Goal: Task Accomplishment & Management: Use online tool/utility

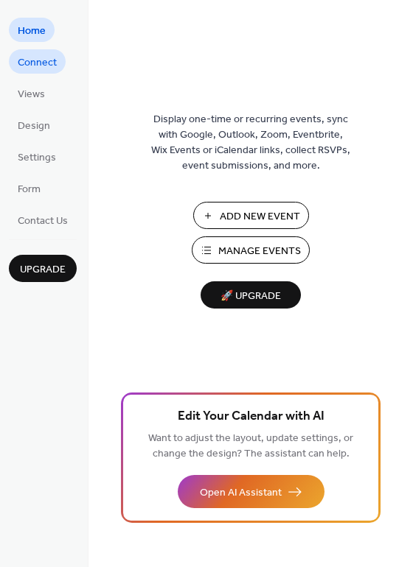
click at [37, 69] on span "Connect" at bounding box center [37, 62] width 39 height 15
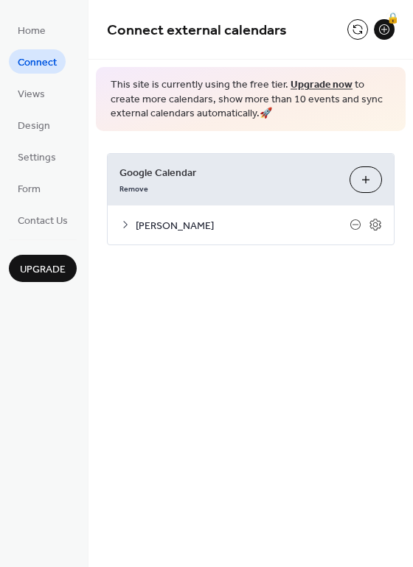
click at [365, 182] on button "Choose Calendars" at bounding box center [365, 180] width 32 height 27
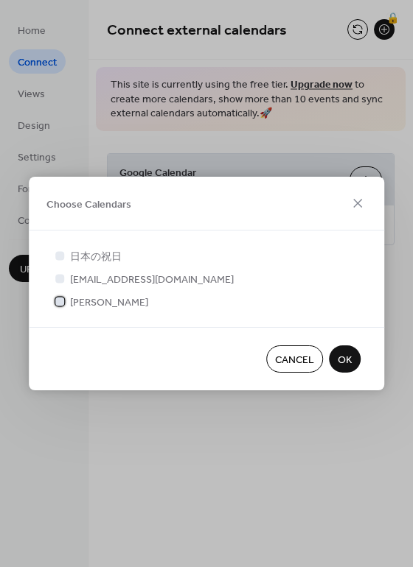
click at [58, 301] on icon at bounding box center [60, 301] width 6 height 6
click at [349, 360] on span "OK" at bounding box center [344, 360] width 14 height 15
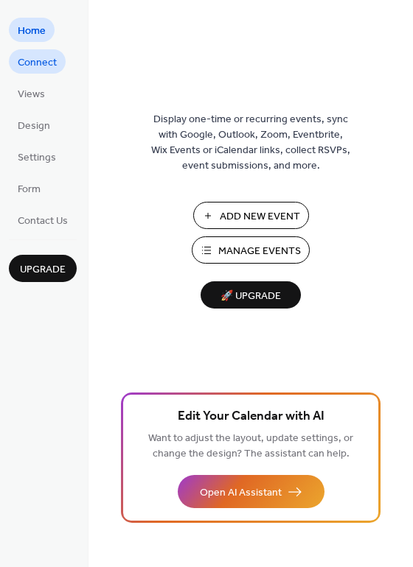
click at [48, 64] on span "Connect" at bounding box center [37, 62] width 39 height 15
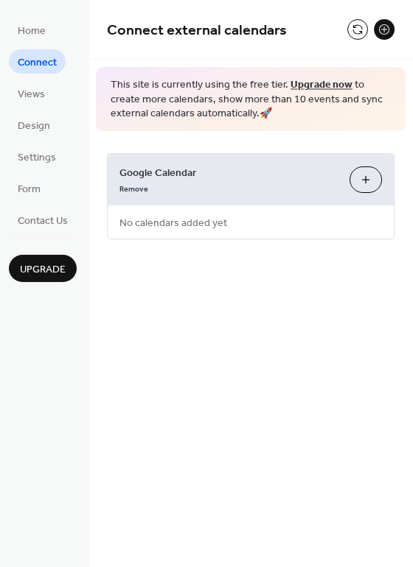
click at [365, 175] on button "Choose Calendars" at bounding box center [365, 180] width 32 height 27
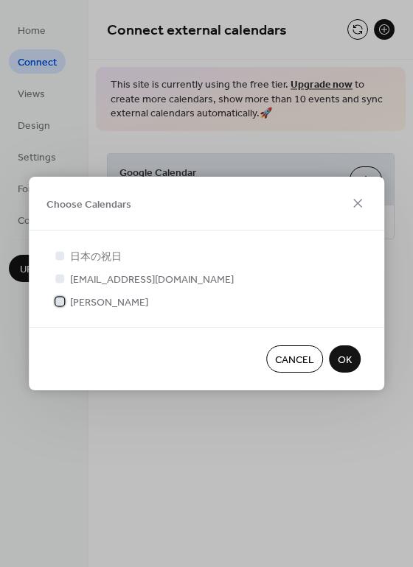
click at [57, 303] on div at bounding box center [59, 301] width 9 height 9
click at [351, 360] on span "OK" at bounding box center [344, 360] width 14 height 15
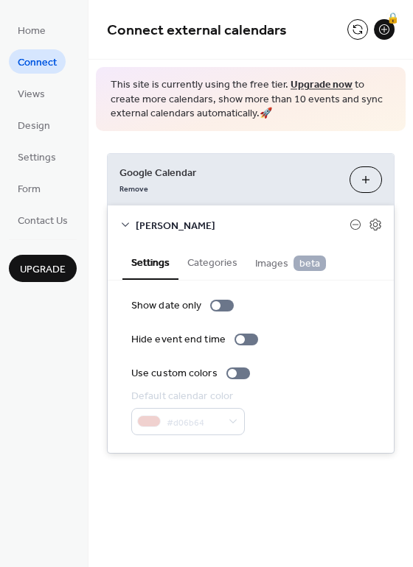
click at [367, 186] on button "Choose Calendars" at bounding box center [365, 180] width 32 height 27
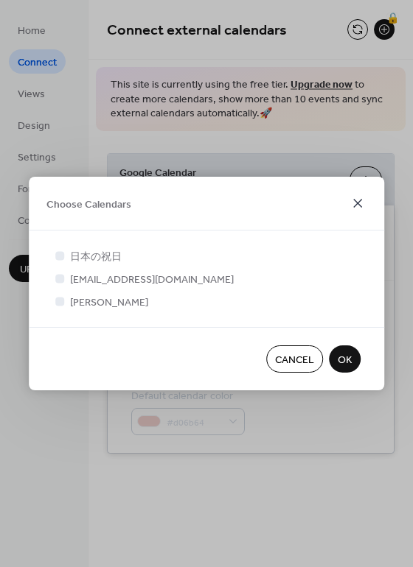
click at [363, 203] on icon at bounding box center [358, 204] width 18 height 18
